Goal: Information Seeking & Learning: Learn about a topic

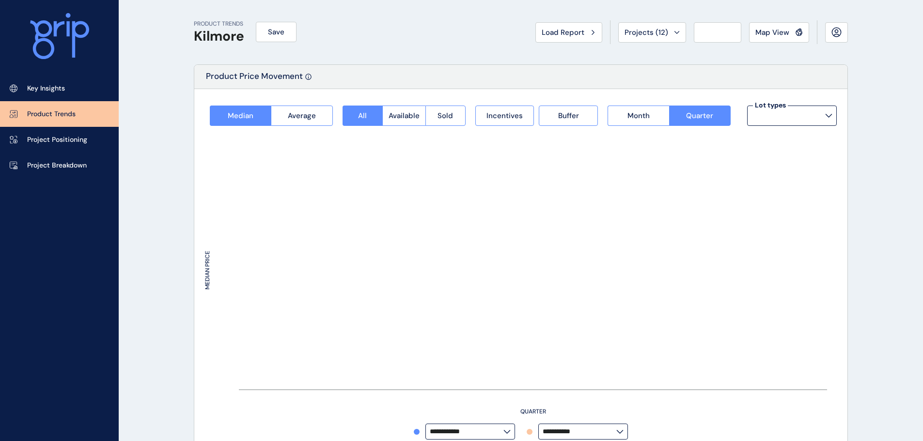
type input "*********"
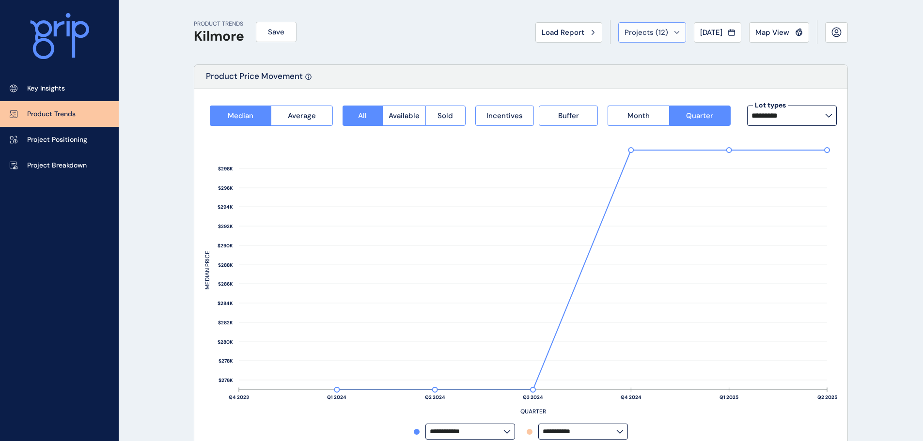
click at [664, 38] on button "Projects ( 12 )" at bounding box center [652, 32] width 68 height 20
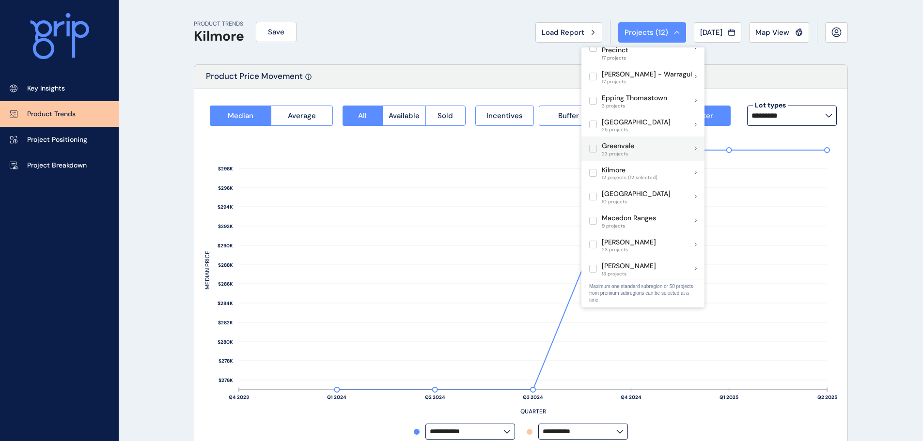
scroll to position [387, 0]
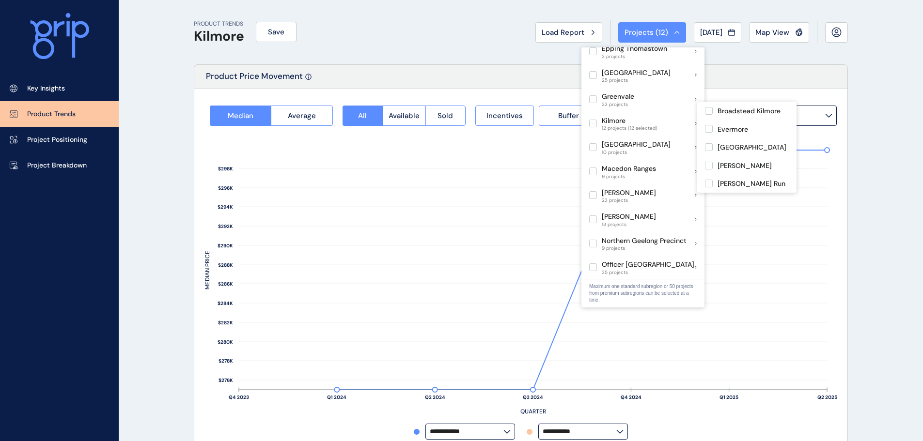
click at [594, 120] on label at bounding box center [593, 124] width 8 height 8
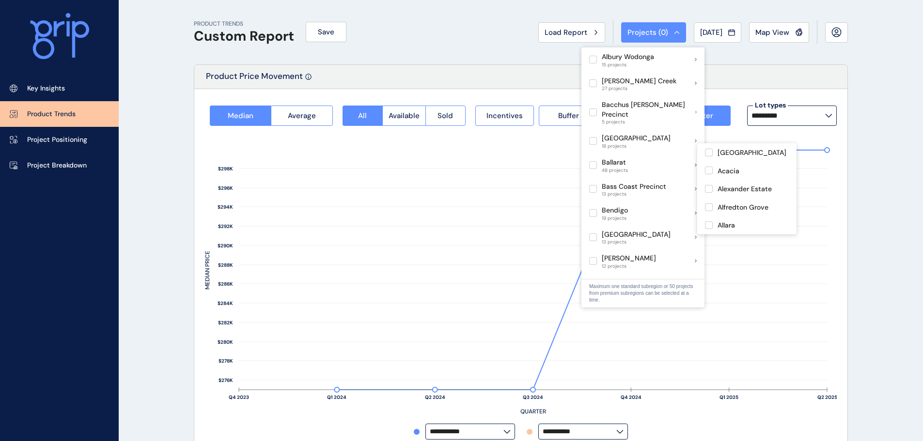
click at [595, 161] on label at bounding box center [593, 165] width 8 height 8
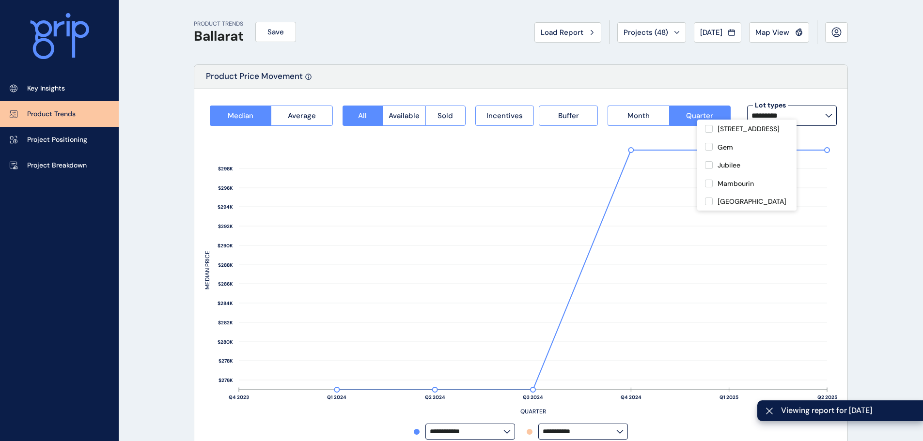
click at [481, 51] on div "PRODUCT TRENDS Ballarat Save Load Report Projects ( 48 ) [DATE] 2025 < > Jan No…" at bounding box center [521, 32] width 654 height 64
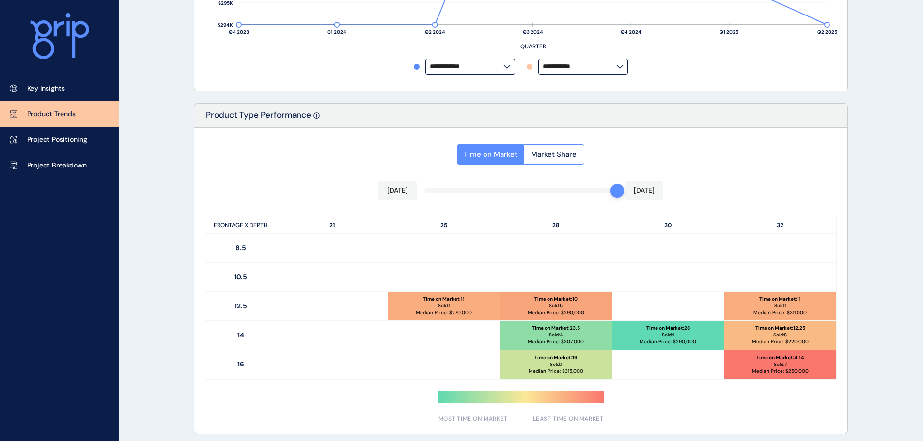
scroll to position [387, 0]
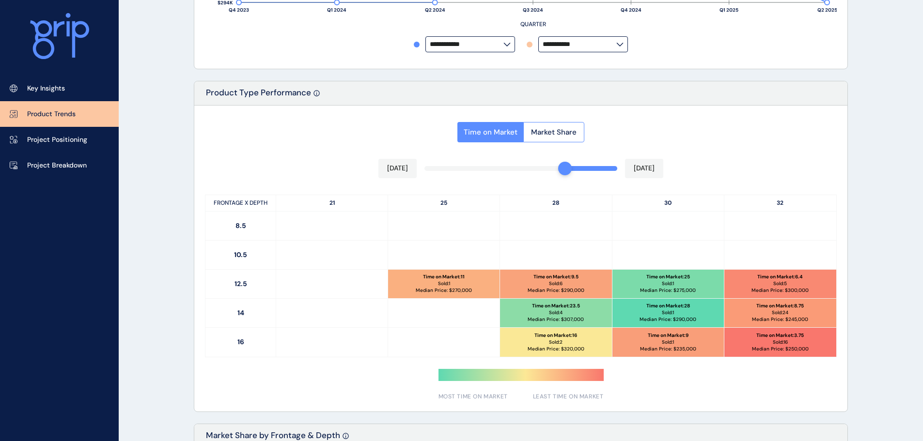
drag, startPoint x: 612, startPoint y: 172, endPoint x: 563, endPoint y: 172, distance: 48.9
click at [563, 172] on div at bounding box center [565, 169] width 14 height 14
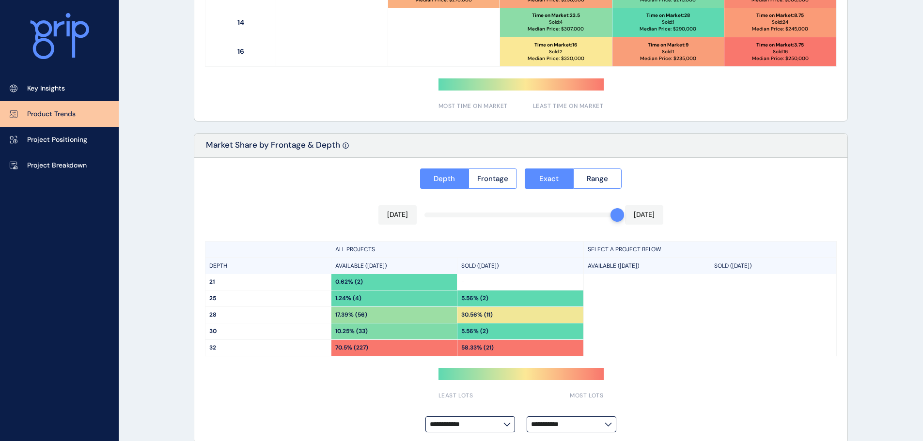
scroll to position [692, 0]
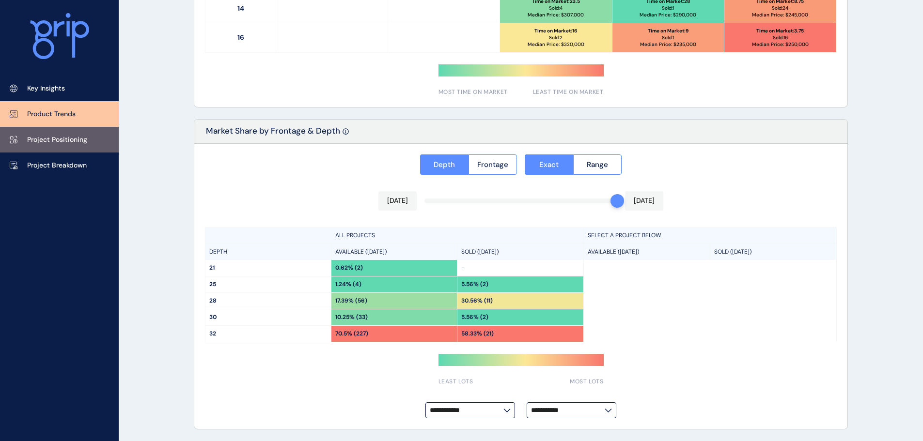
click at [71, 143] on p "Project Positioning" at bounding box center [57, 140] width 60 height 10
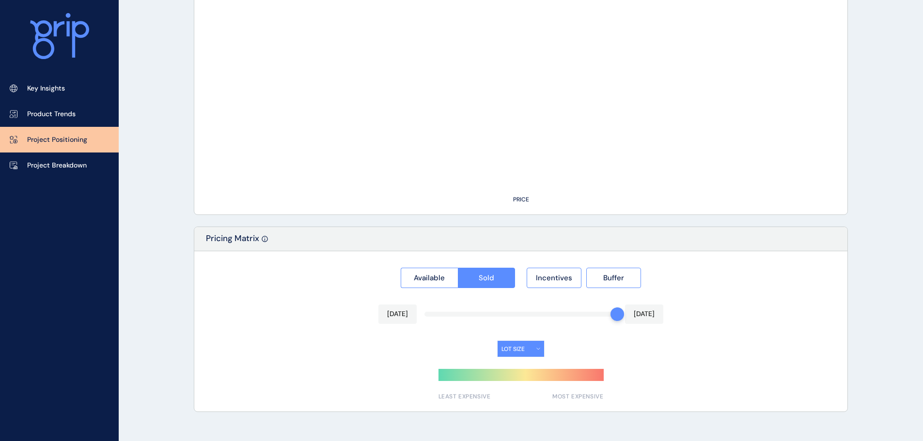
scroll to position [675, 0]
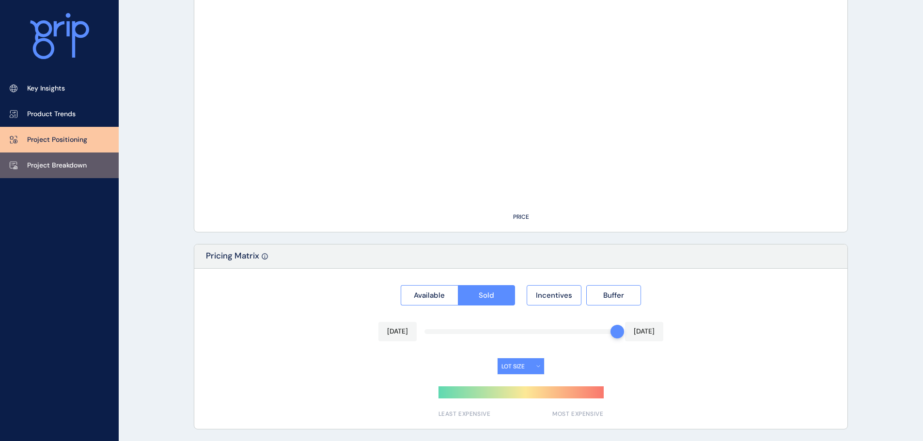
click at [68, 160] on link "Project Breakdown" at bounding box center [59, 166] width 119 height 26
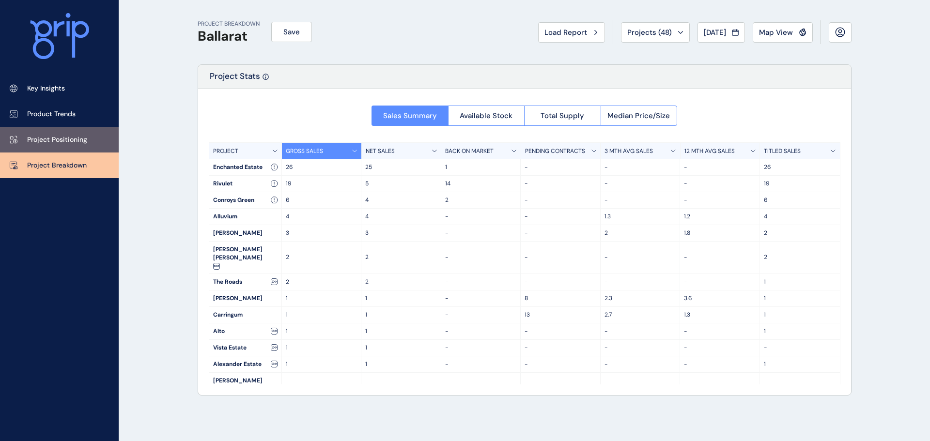
click at [77, 137] on p "Project Positioning" at bounding box center [57, 140] width 60 height 10
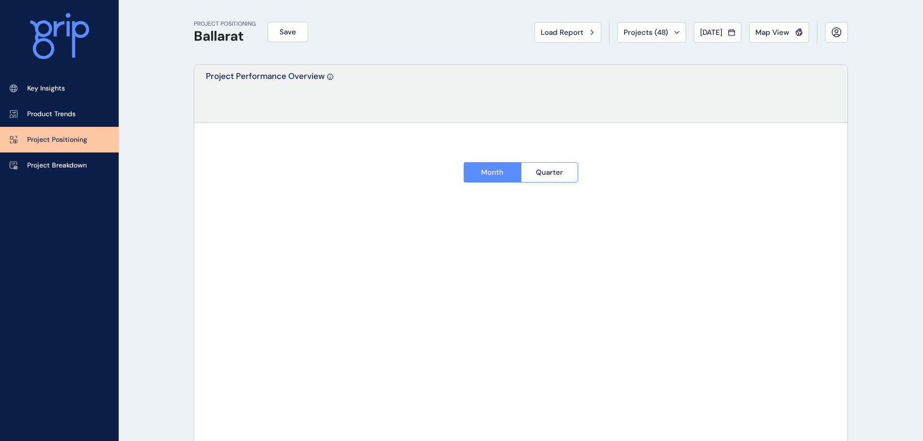
type input "**********"
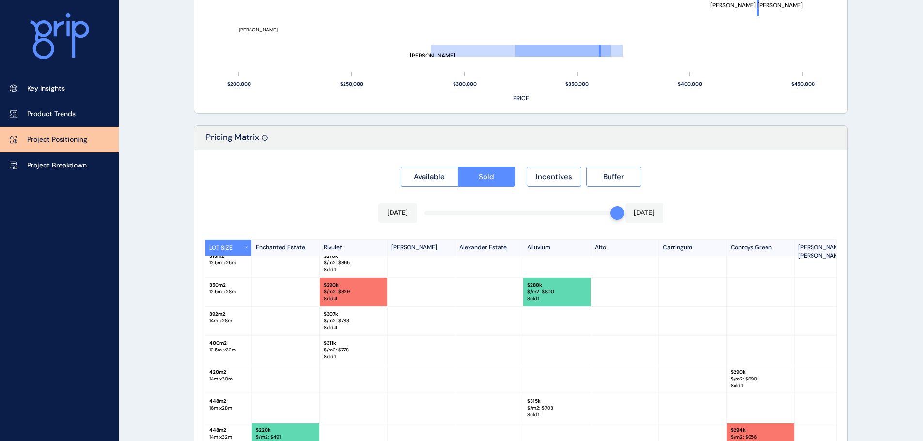
scroll to position [823, 0]
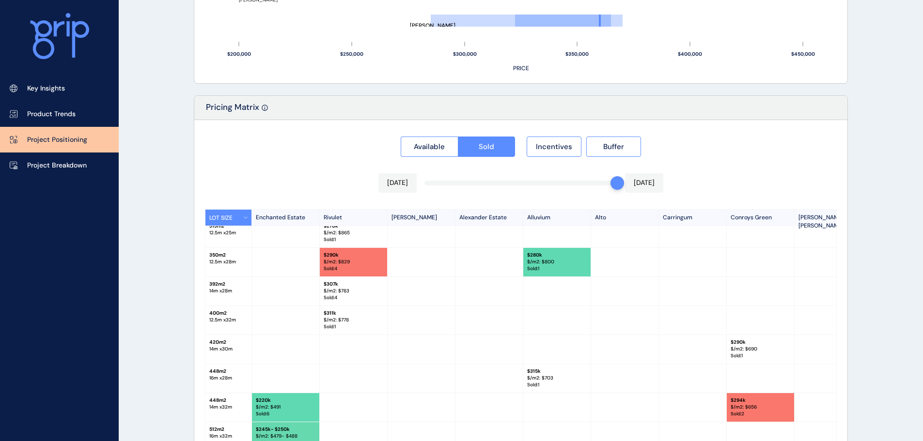
click at [605, 190] on div "[DATE] [DATE]" at bounding box center [520, 182] width 285 height 19
drag, startPoint x: 612, startPoint y: 184, endPoint x: 575, endPoint y: 188, distance: 36.6
click at [575, 188] on div "Available Sold Incentives Buffer [DATE] [DATE] LOT SIZE Enchanted Estate Rivule…" at bounding box center [520, 313] width 653 height 386
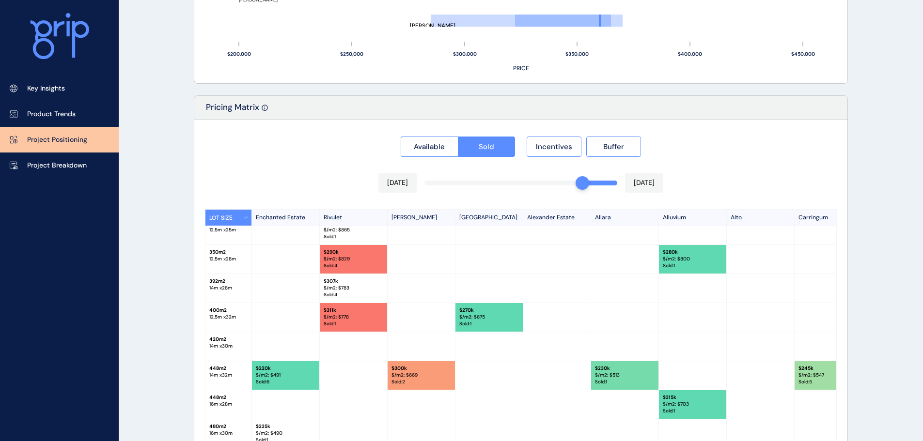
click at [353, 320] on p "$/m2: $ 778" at bounding box center [354, 317] width 60 height 7
click at [393, 317] on div at bounding box center [421, 317] width 68 height 29
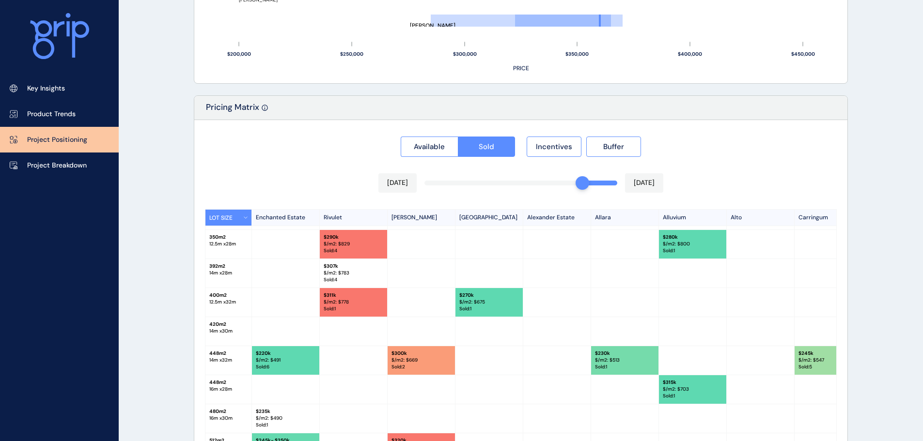
scroll to position [39, 0]
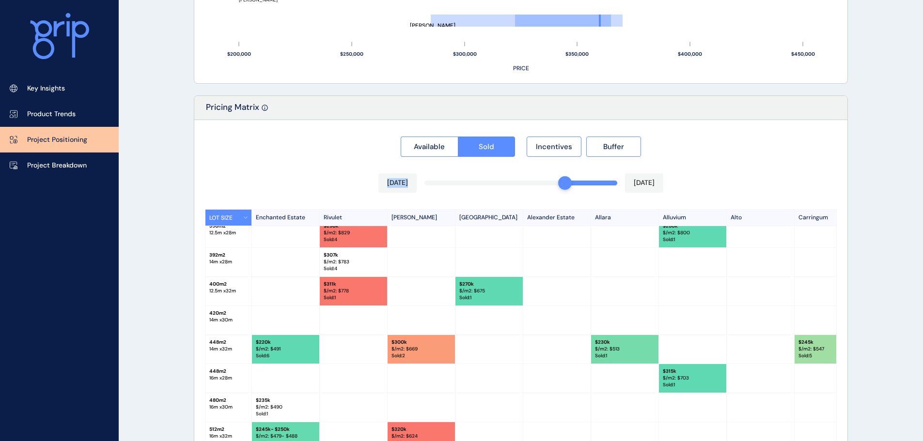
drag, startPoint x: 579, startPoint y: 188, endPoint x: 570, endPoint y: 189, distance: 8.8
click at [561, 191] on div "Available Sold Incentives Buffer [DATE] [DATE] LOT SIZE Enchanted Estate Rivule…" at bounding box center [520, 313] width 653 height 386
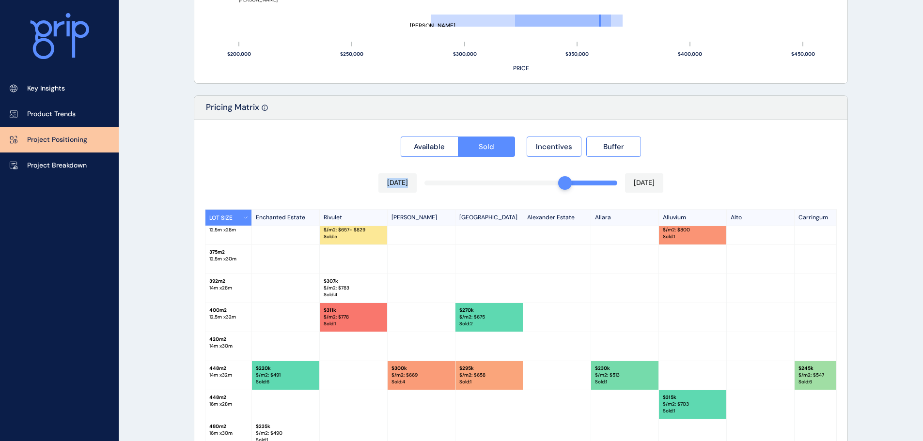
scroll to position [68, 0]
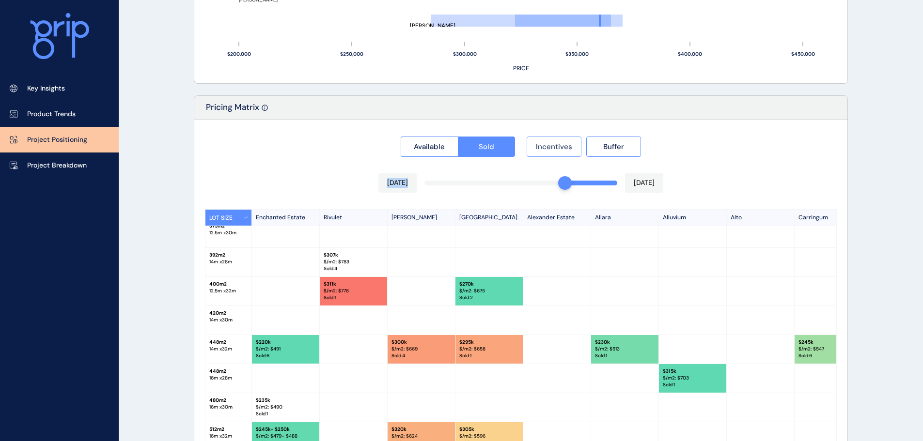
click at [550, 148] on span "Incentives" at bounding box center [554, 147] width 36 height 10
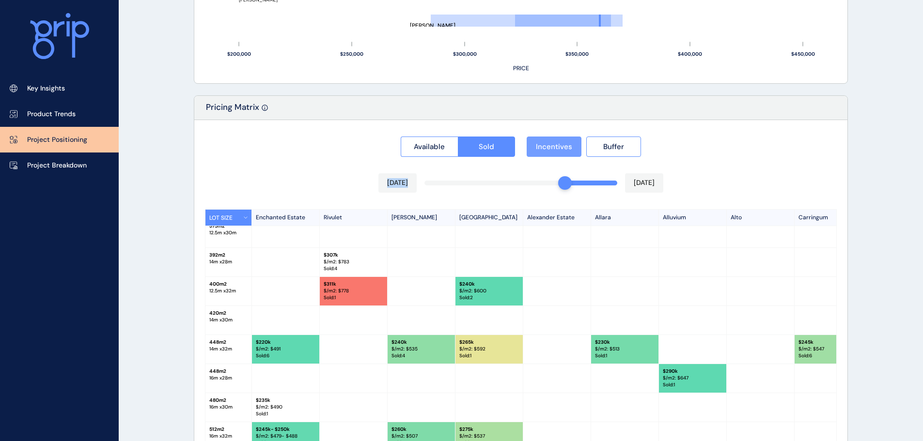
click at [550, 148] on span "Incentives" at bounding box center [554, 147] width 36 height 10
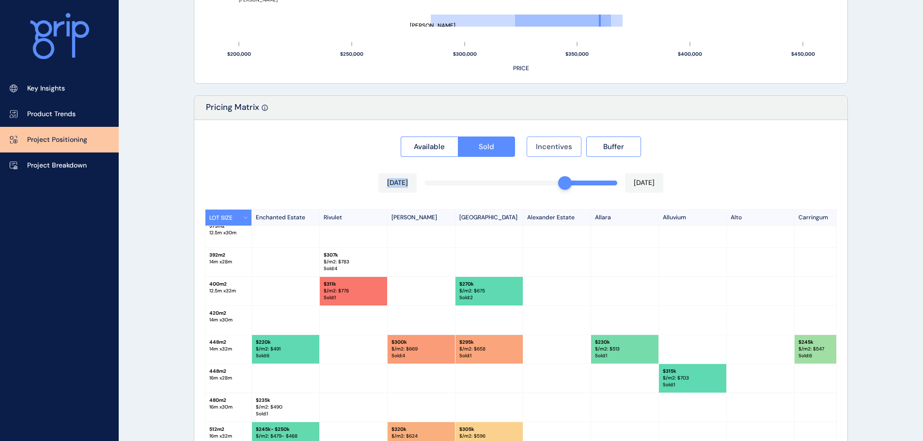
click at [550, 148] on span "Incentives" at bounding box center [554, 147] width 36 height 10
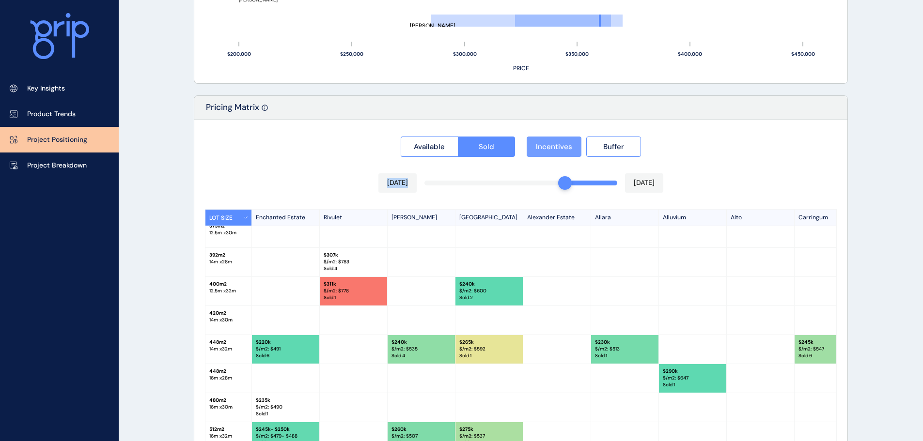
click at [550, 148] on span "Incentives" at bounding box center [554, 147] width 36 height 10
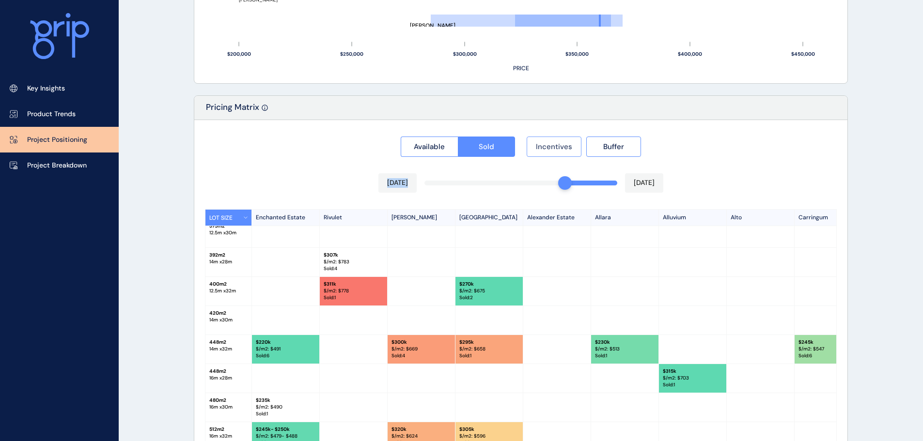
click at [550, 148] on span "Incentives" at bounding box center [554, 147] width 36 height 10
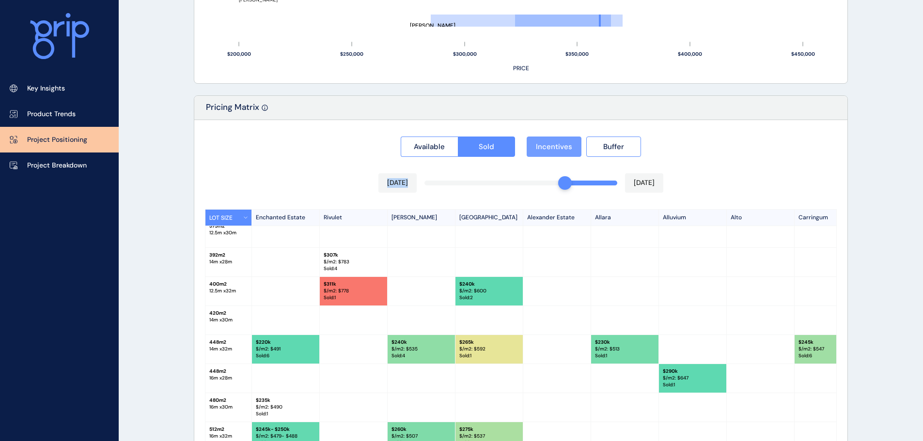
click at [550, 148] on span "Incentives" at bounding box center [554, 147] width 36 height 10
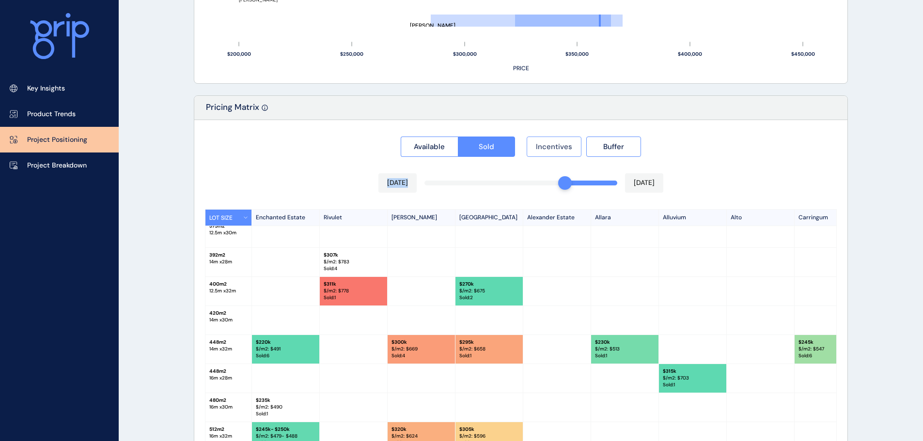
click at [550, 148] on span "Incentives" at bounding box center [554, 147] width 36 height 10
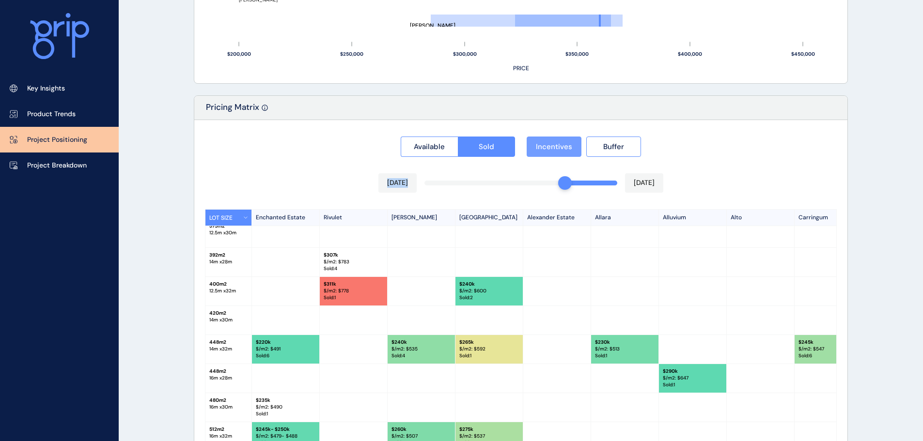
click at [550, 148] on span "Incentives" at bounding box center [554, 147] width 36 height 10
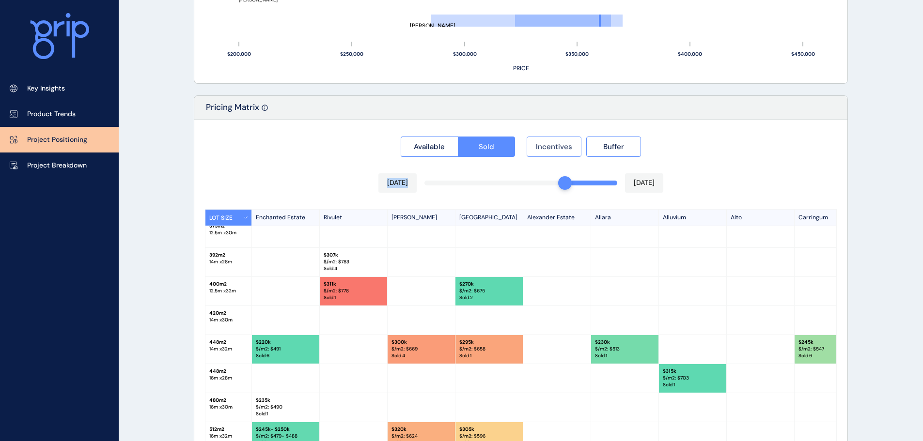
click at [550, 148] on span "Incentives" at bounding box center [554, 147] width 36 height 10
